Goal: Information Seeking & Learning: Learn about a topic

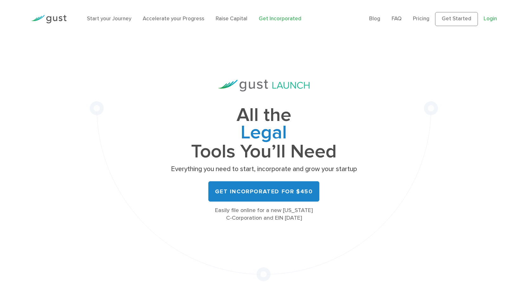
click at [492, 19] on link "Login" at bounding box center [490, 19] width 13 height 6
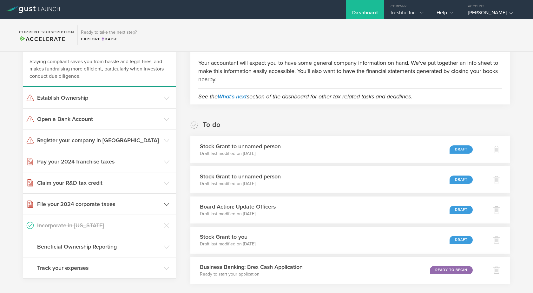
scroll to position [32, 0]
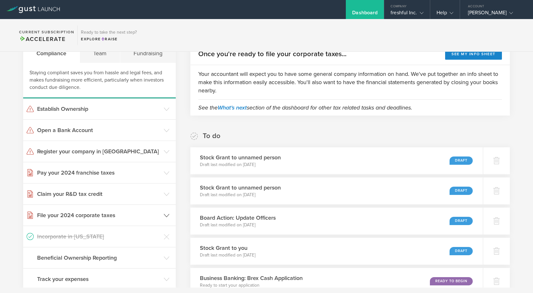
click at [166, 214] on icon at bounding box center [167, 216] width 6 height 6
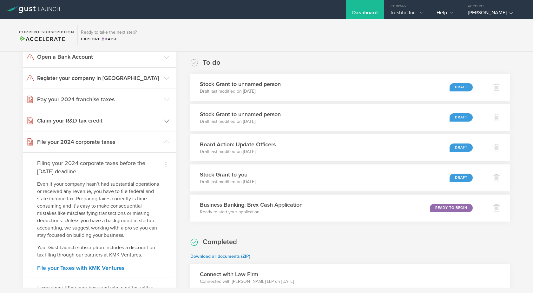
scroll to position [73, 0]
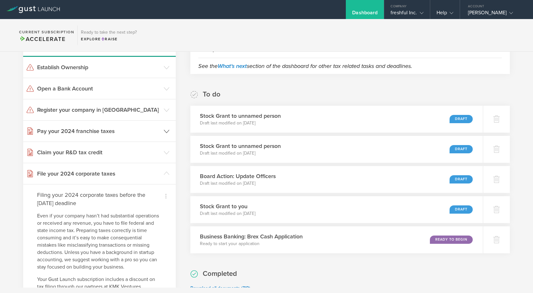
click at [88, 132] on h3 "Pay your 2024 franchise taxes" at bounding box center [98, 131] width 123 height 8
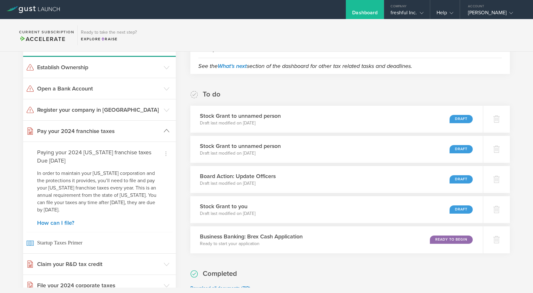
click at [133, 128] on h3 "Pay your 2024 franchise taxes" at bounding box center [98, 131] width 123 height 8
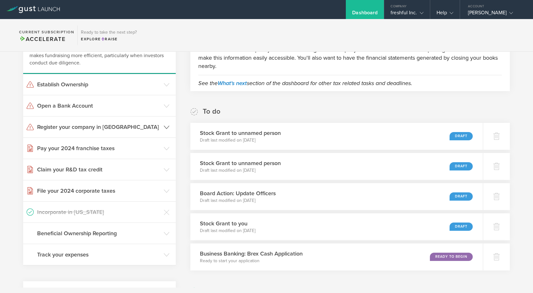
scroll to position [42, 0]
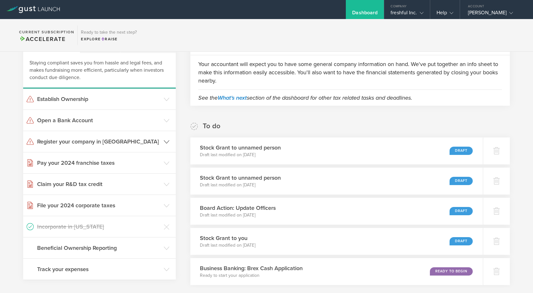
click at [104, 141] on h3 "Register your company in CA" at bounding box center [98, 141] width 123 height 8
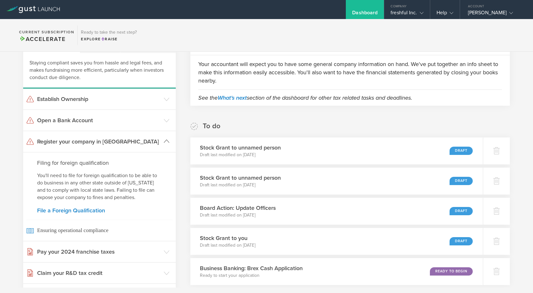
click at [129, 138] on h3 "Register your company in CA" at bounding box center [98, 141] width 123 height 8
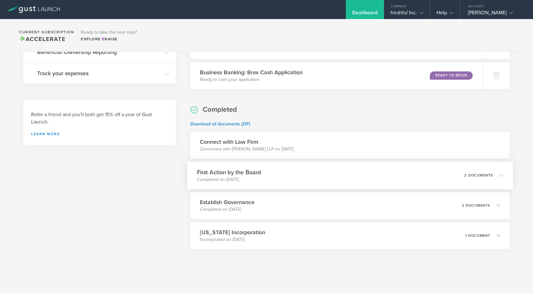
scroll to position [239, 0]
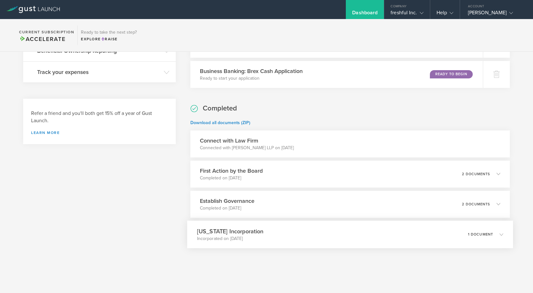
click at [471, 234] on p "1 document" at bounding box center [480, 233] width 25 height 3
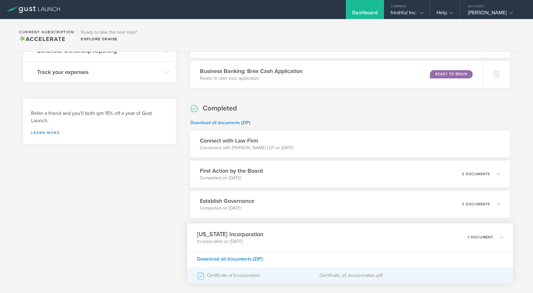
click at [239, 276] on div "Certificate of Incorporation" at bounding box center [258, 275] width 123 height 16
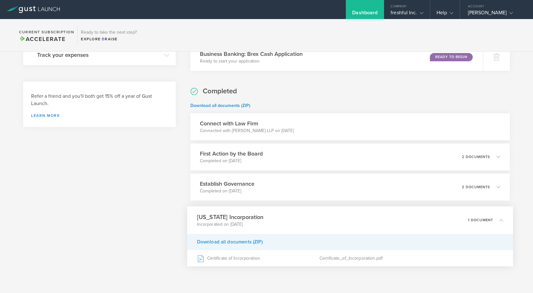
scroll to position [270, 0]
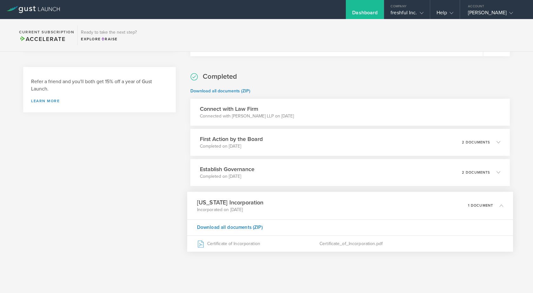
click at [499, 204] on icon at bounding box center [501, 205] width 4 height 4
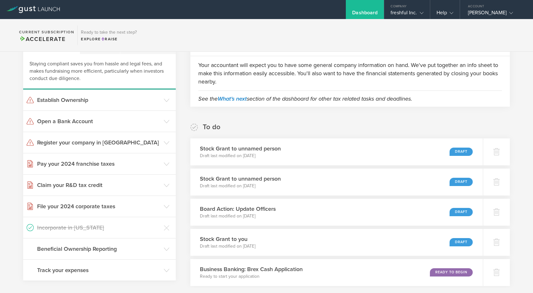
scroll to position [16, 0]
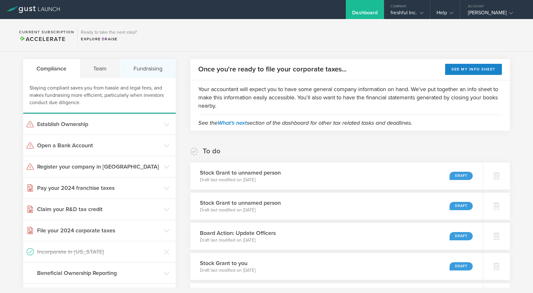
click at [145, 68] on div "Fundraising" at bounding box center [148, 68] width 56 height 19
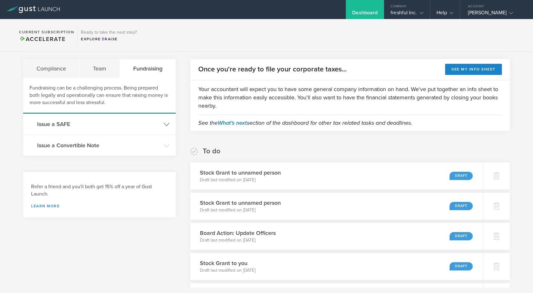
click at [69, 125] on h3 "Issue a SAFE" at bounding box center [98, 124] width 123 height 8
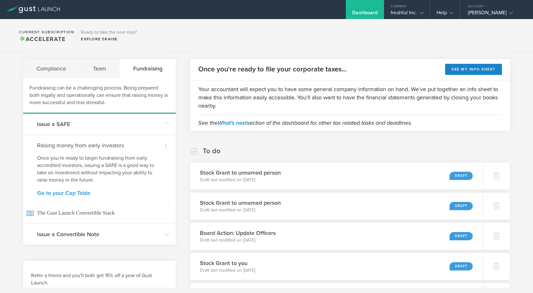
click at [75, 192] on link "Go to your Cap Table" at bounding box center [99, 193] width 125 height 6
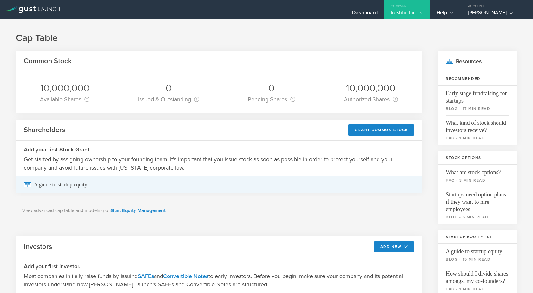
click at [52, 186] on span "A guide to startup equity" at bounding box center [219, 184] width 390 height 16
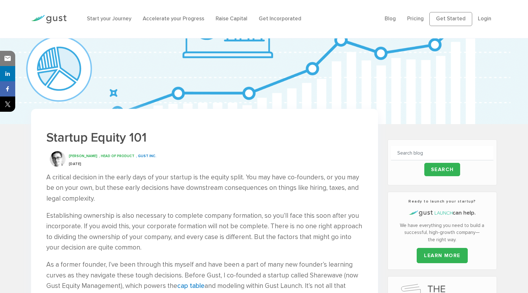
scroll to position [53, 0]
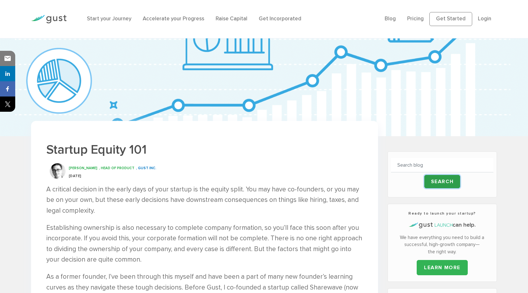
click at [433, 180] on input "Search" at bounding box center [442, 181] width 36 height 13
type input "form to issue safe note"
click at [445, 181] on input "Search" at bounding box center [442, 181] width 36 height 13
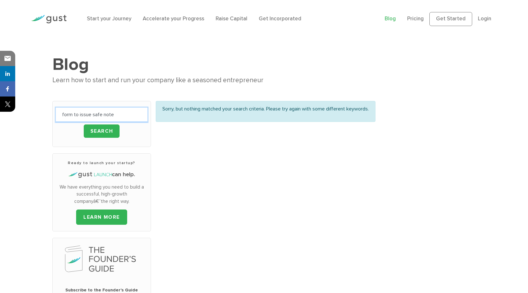
drag, startPoint x: 76, startPoint y: 110, endPoint x: 51, endPoint y: 113, distance: 24.9
click at [51, 113] on div "form to issue safe note Search Ready to launch your startup? can help. " * *" at bounding box center [102, 272] width 108 height 342
type input "safe note"
click at [101, 128] on input "Search" at bounding box center [102, 130] width 36 height 13
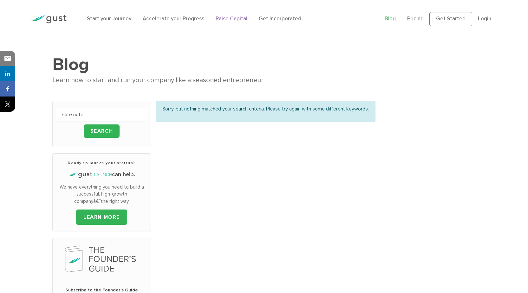
click at [228, 17] on link "Raise Capital" at bounding box center [232, 19] width 32 height 6
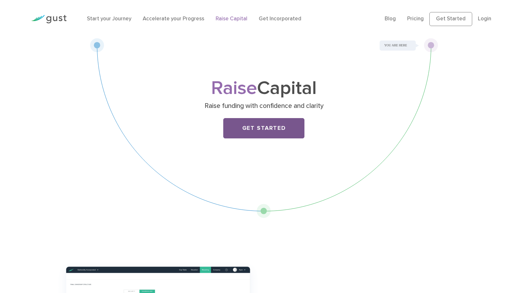
click at [258, 127] on link "Get Started" at bounding box center [263, 128] width 81 height 20
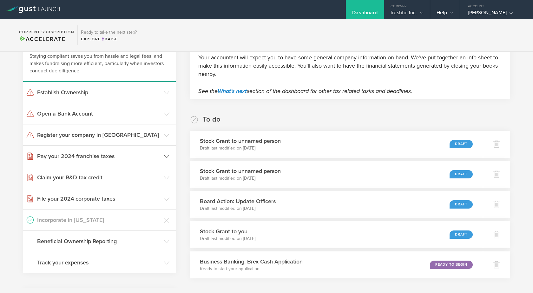
scroll to position [16, 0]
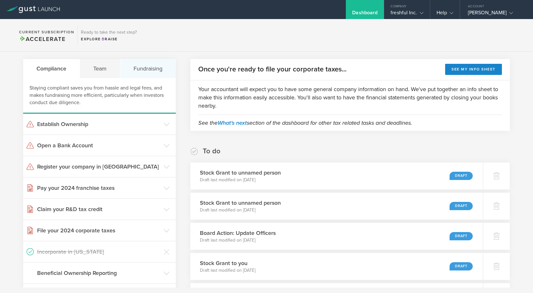
click at [145, 71] on div "Fundraising" at bounding box center [148, 68] width 56 height 19
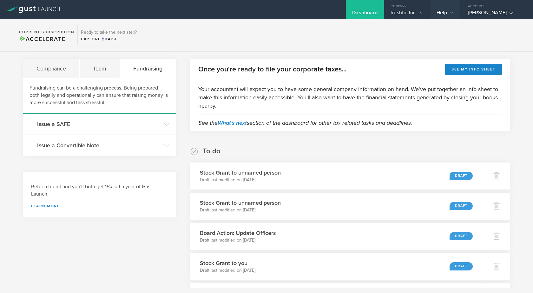
click at [450, 12] on icon at bounding box center [452, 13] width 4 height 4
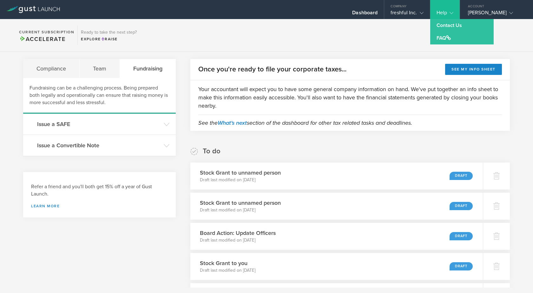
click at [439, 14] on div "Help" at bounding box center [445, 15] width 17 height 10
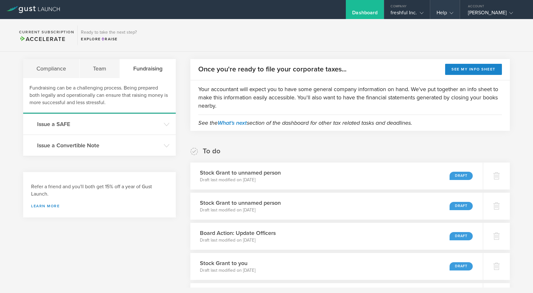
click at [439, 15] on div "Help" at bounding box center [445, 15] width 17 height 10
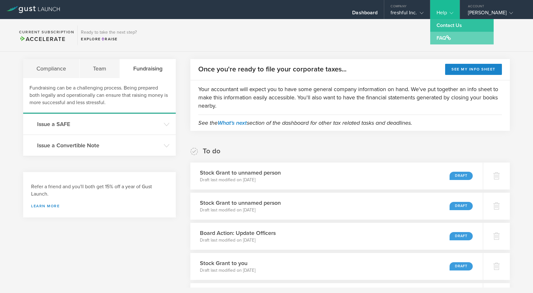
click at [442, 38] on link "FAQ" at bounding box center [461, 38] width 63 height 13
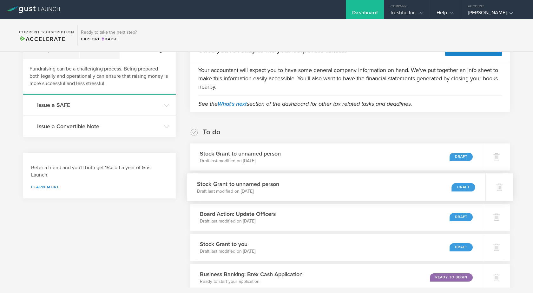
scroll to position [32, 0]
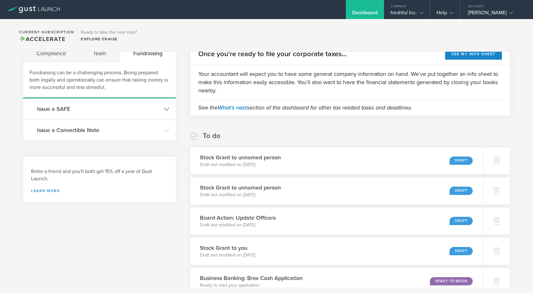
click at [66, 108] on h3 "Issue a SAFE" at bounding box center [98, 109] width 123 height 8
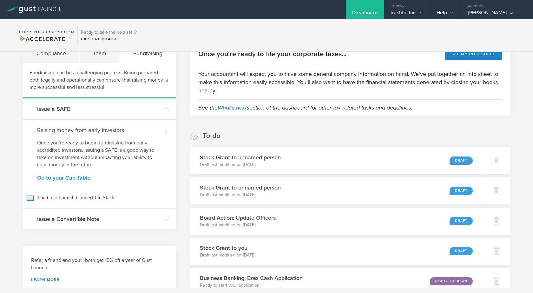
click at [67, 178] on link "Go to your Cap Table" at bounding box center [99, 178] width 125 height 6
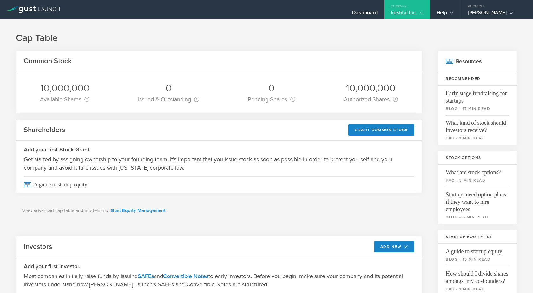
click at [129, 210] on link "Gust Equity Management" at bounding box center [138, 210] width 55 height 6
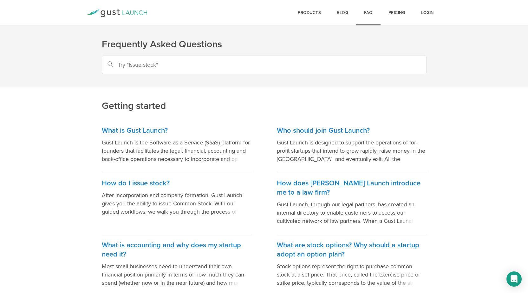
drag, startPoint x: 161, startPoint y: 64, endPoint x: 154, endPoint y: 64, distance: 7.9
click at [154, 64] on input "text" at bounding box center [264, 65] width 325 height 18
drag, startPoint x: 164, startPoint y: 65, endPoint x: 100, endPoint y: 69, distance: 64.2
click at [109, 64] on circle at bounding box center [110, 64] width 4 height 4
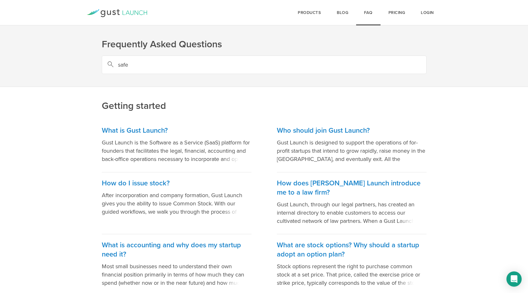
click at [134, 65] on input "safe" at bounding box center [264, 65] width 325 height 18
type input "safe note"
click at [109, 63] on circle at bounding box center [110, 64] width 4 height 4
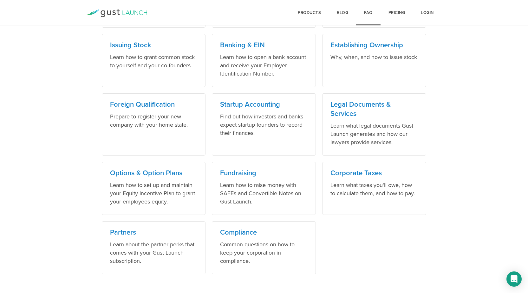
scroll to position [373, 0]
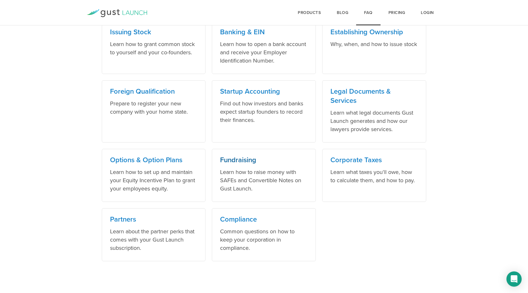
click at [247, 161] on h3 "Fundraising" at bounding box center [264, 159] width 88 height 9
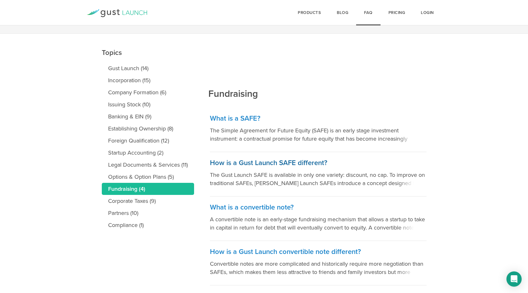
scroll to position [63, 0]
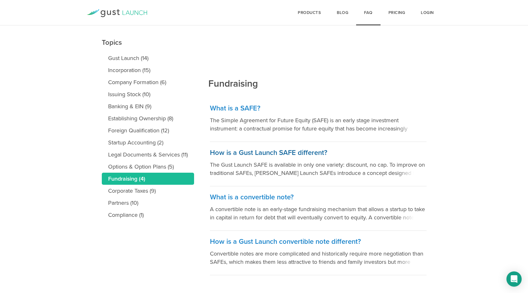
click at [267, 153] on h3 "How is a Gust Launch SAFE different?" at bounding box center [318, 152] width 217 height 9
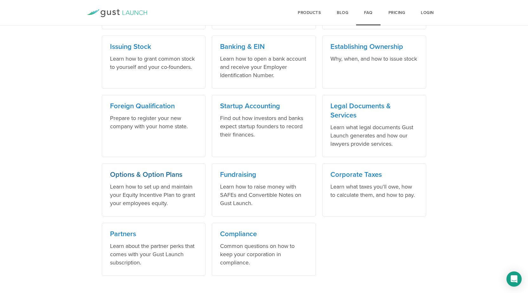
scroll to position [373, 0]
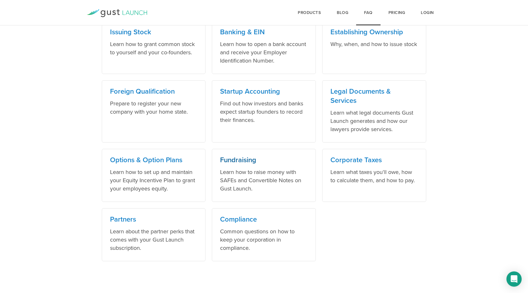
click at [240, 161] on h3 "Fundraising" at bounding box center [264, 159] width 88 height 9
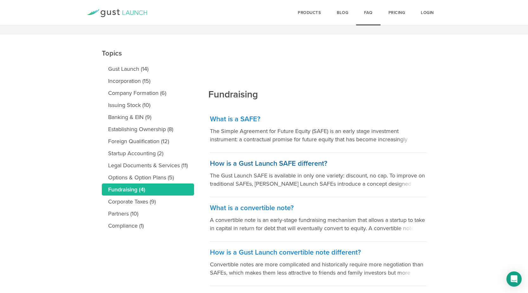
scroll to position [63, 0]
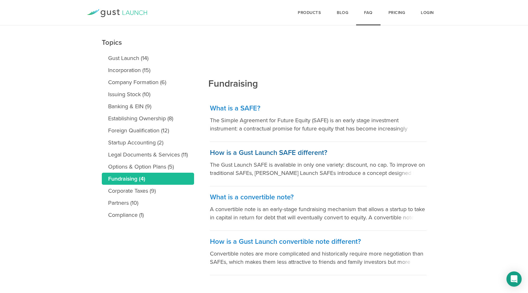
click at [254, 152] on h3 "How is a Gust Launch SAFE different?" at bounding box center [318, 152] width 217 height 9
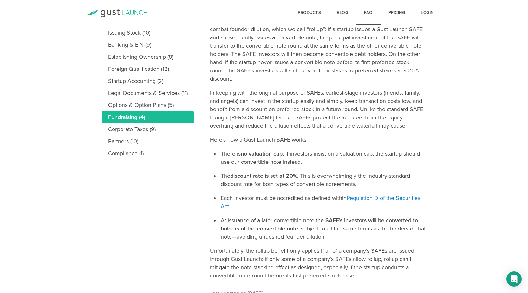
scroll to position [128, 0]
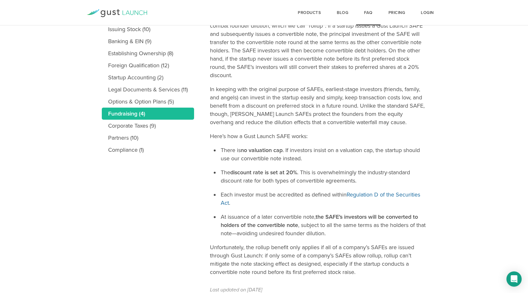
click at [364, 196] on link "Regulation D of the Securities Act" at bounding box center [321, 198] width 200 height 15
